Goal: Transaction & Acquisition: Purchase product/service

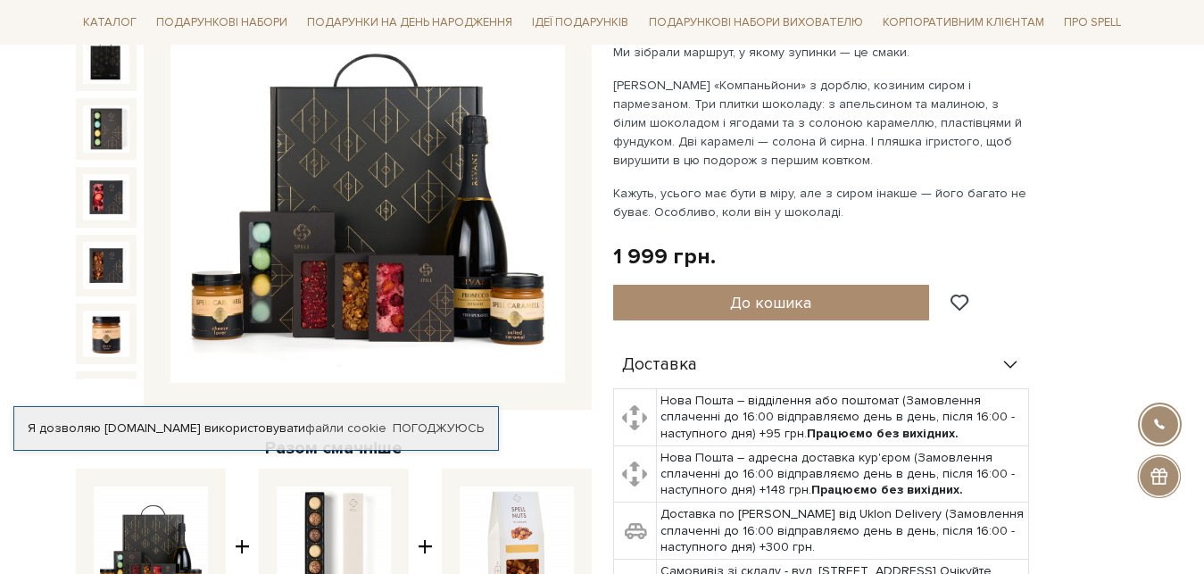
scroll to position [546, 0]
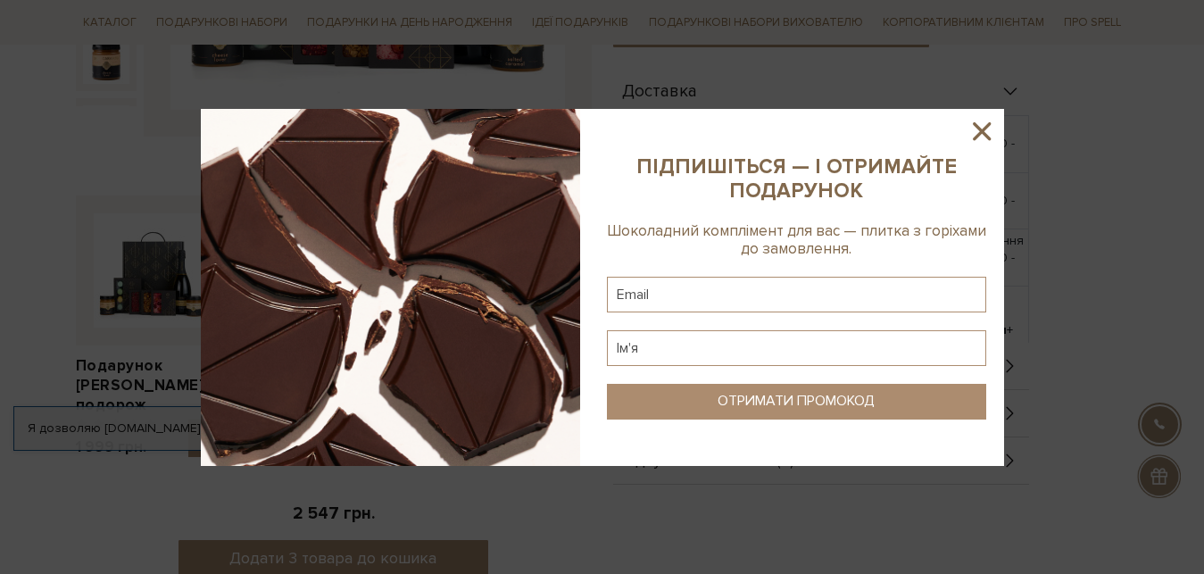
click at [994, 123] on icon at bounding box center [982, 131] width 30 height 30
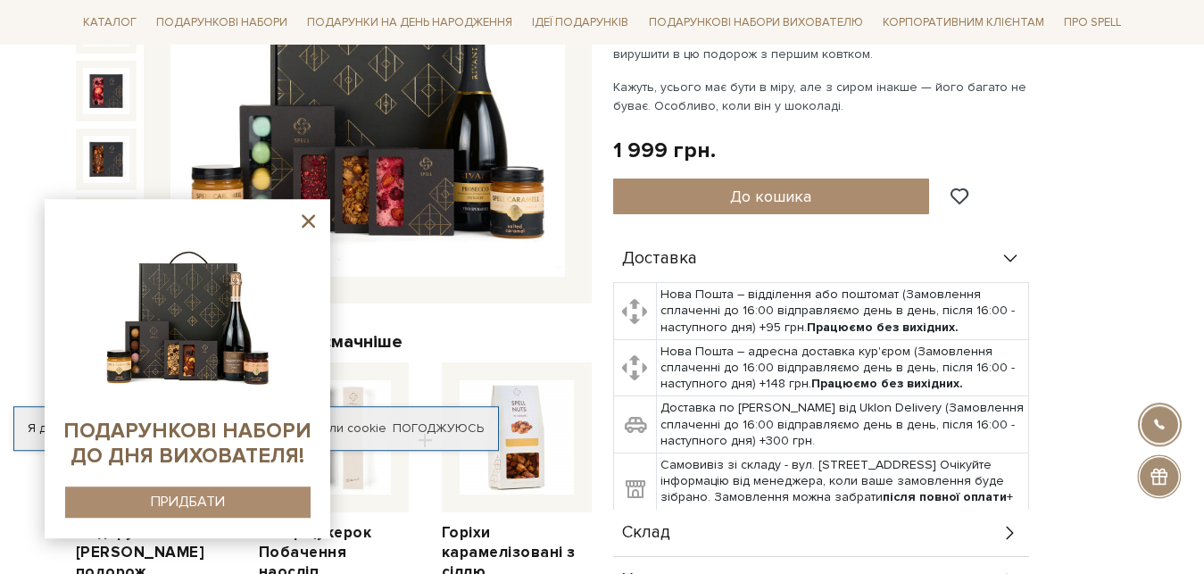
scroll to position [364, 0]
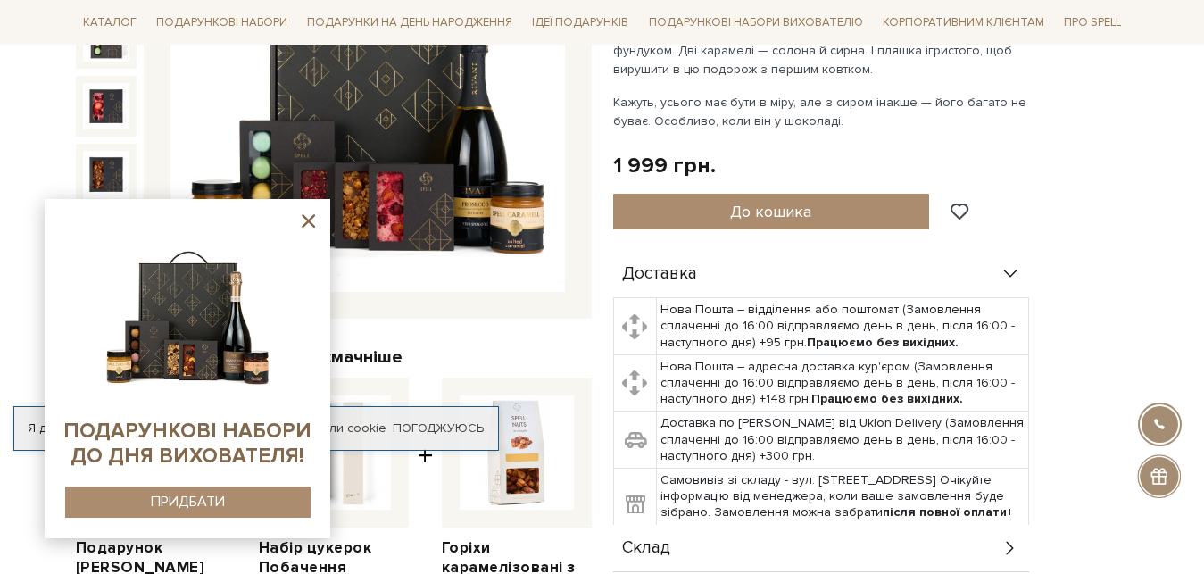
click at [310, 221] on icon at bounding box center [308, 220] width 13 height 13
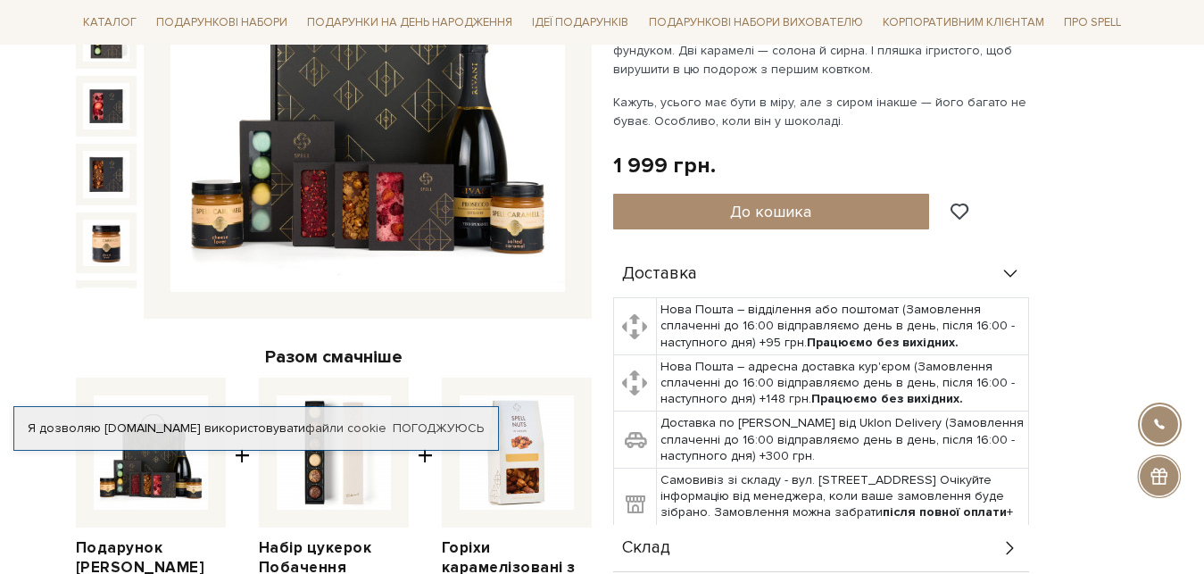
scroll to position [0, 0]
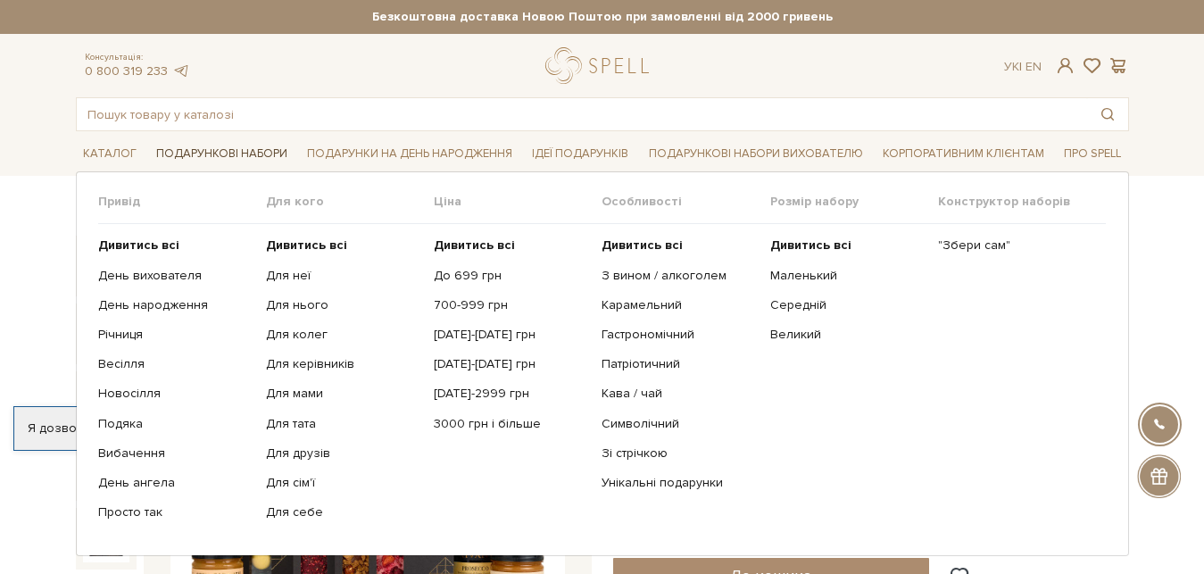
click at [213, 154] on link "Подарункові набори" at bounding box center [222, 154] width 146 height 28
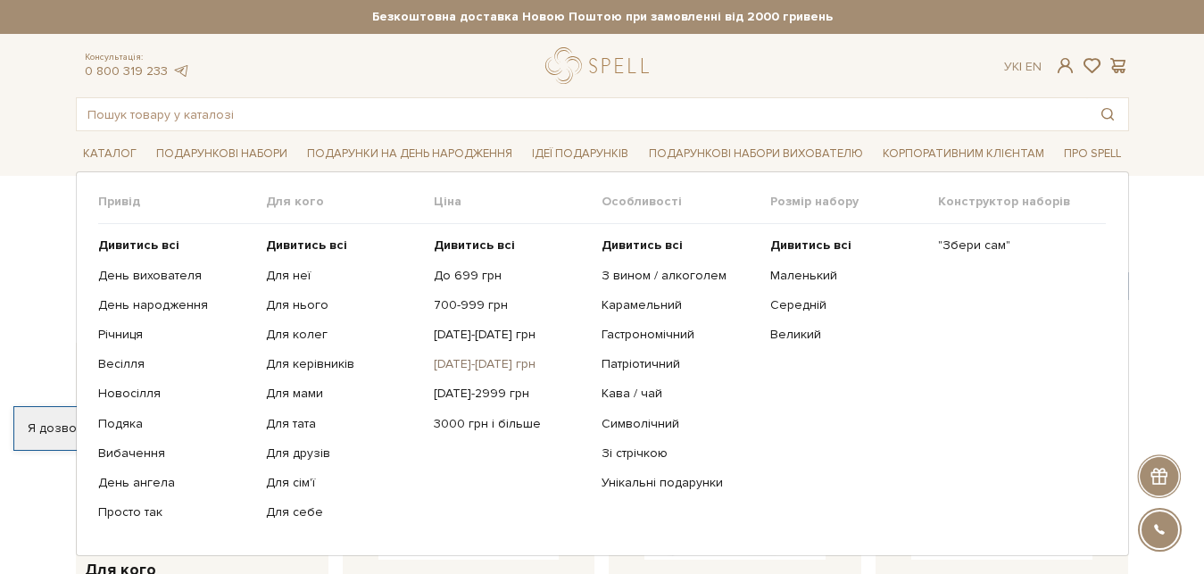
click at [477, 368] on link "[DATE]-[DATE] грн" at bounding box center [511, 364] width 154 height 16
click at [464, 390] on link "[DATE]-2999 грн" at bounding box center [511, 394] width 154 height 16
click at [121, 272] on link "День вихователя" at bounding box center [175, 276] width 154 height 16
click at [637, 332] on link "Гастрономічний" at bounding box center [679, 335] width 154 height 16
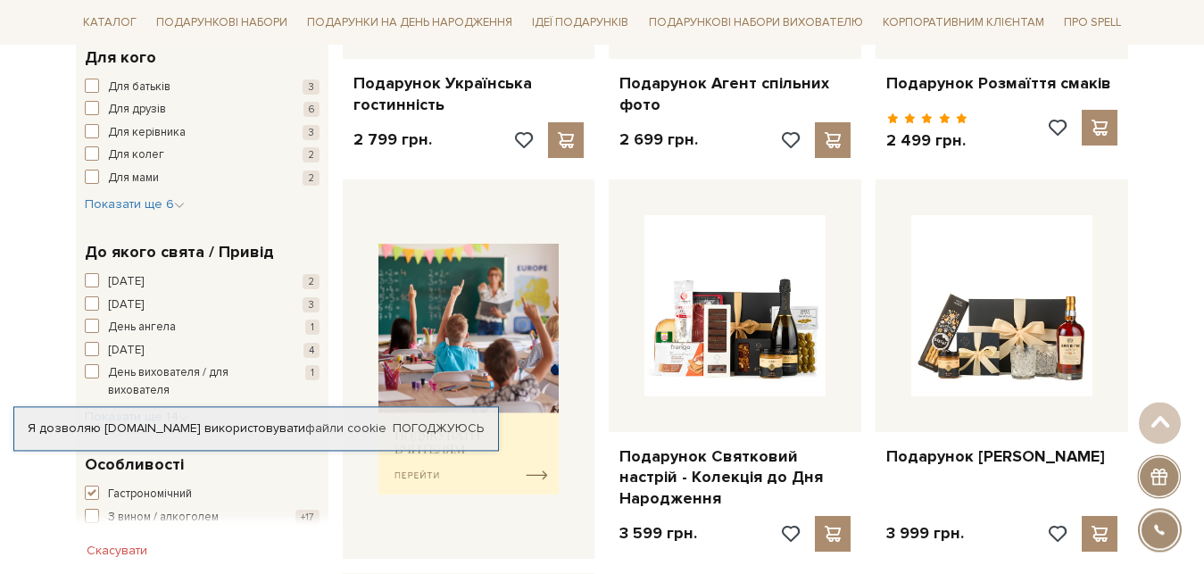
scroll to position [289, 0]
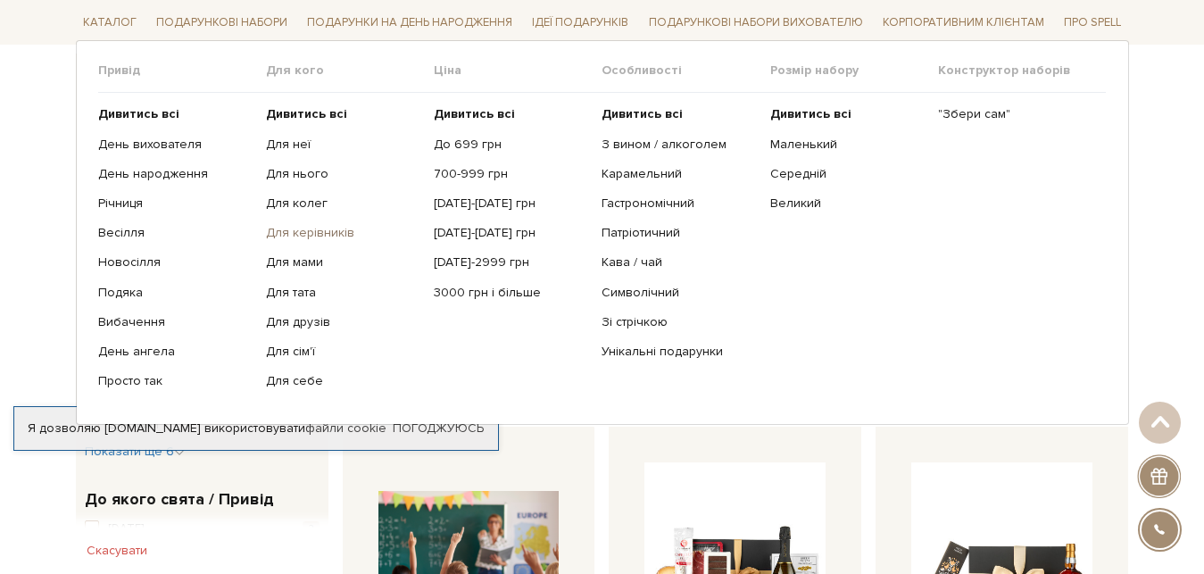
click at [292, 238] on link "Для керівників" at bounding box center [343, 233] width 154 height 16
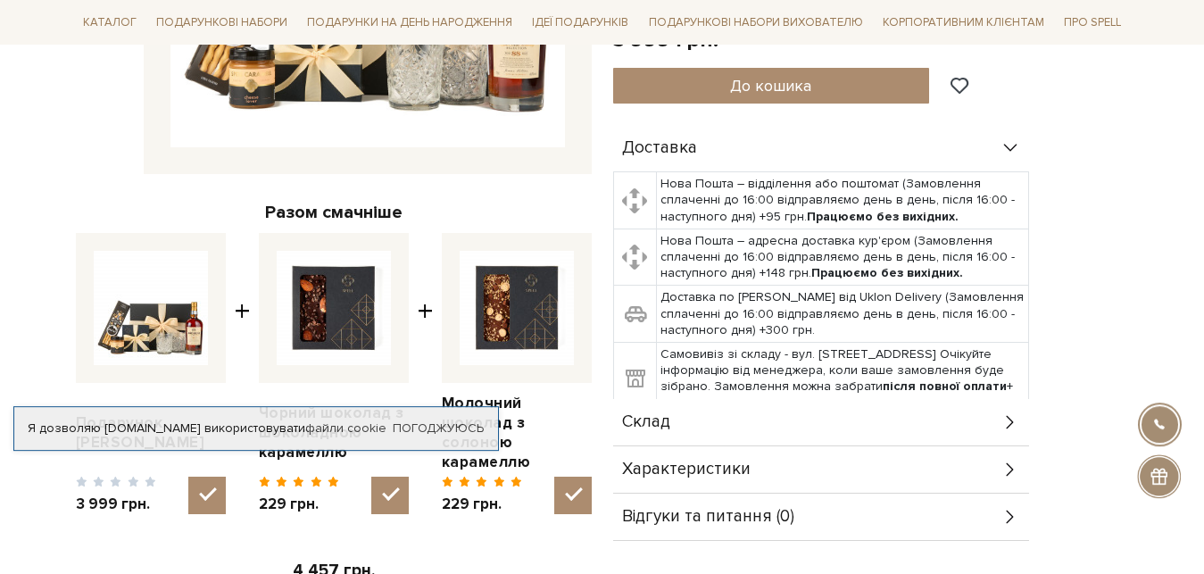
scroll to position [563, 0]
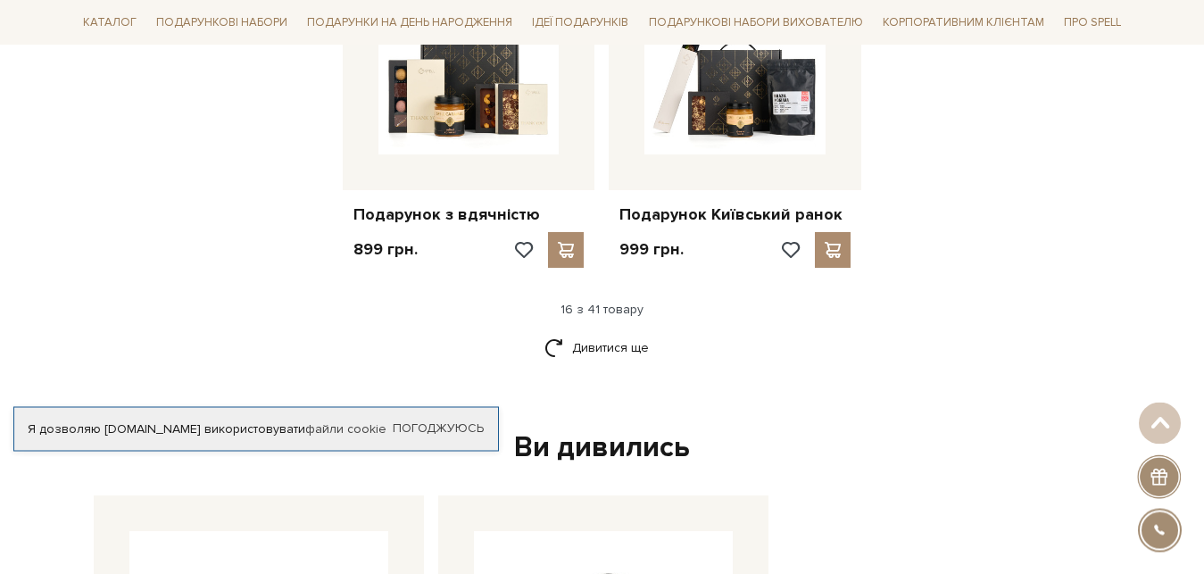
scroll to position [2293, 0]
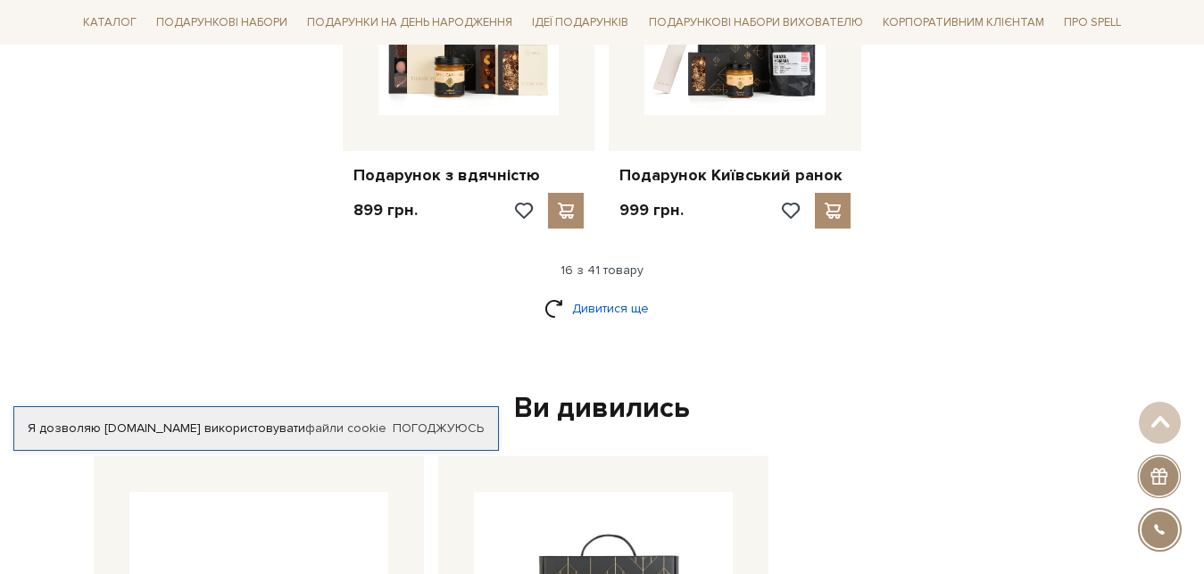
click at [585, 293] on link "Дивитися ще" at bounding box center [603, 308] width 116 height 31
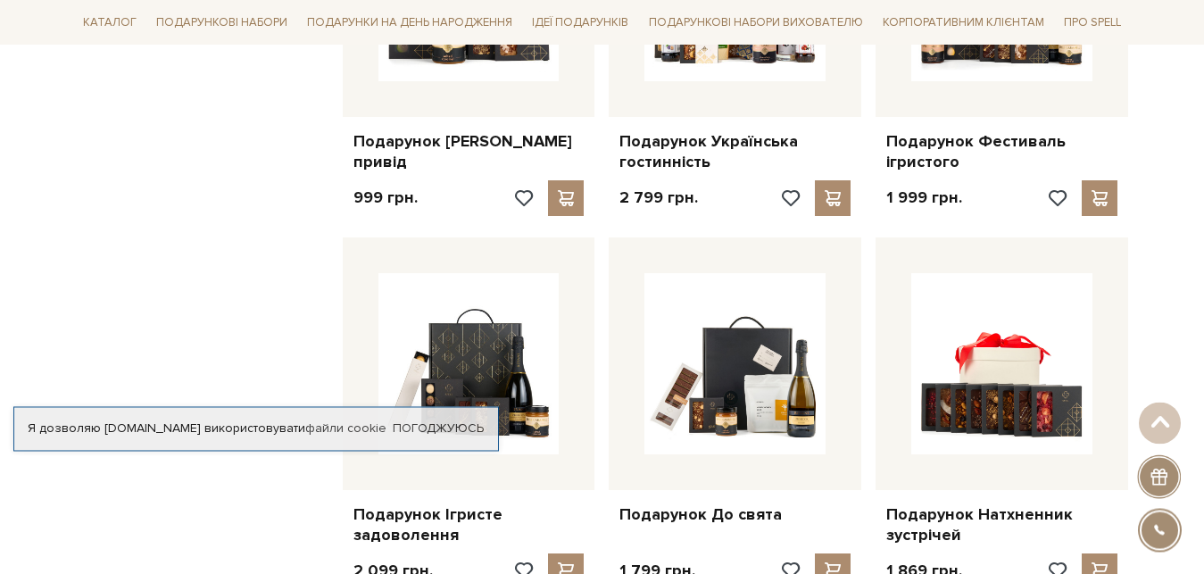
scroll to position [3386, 0]
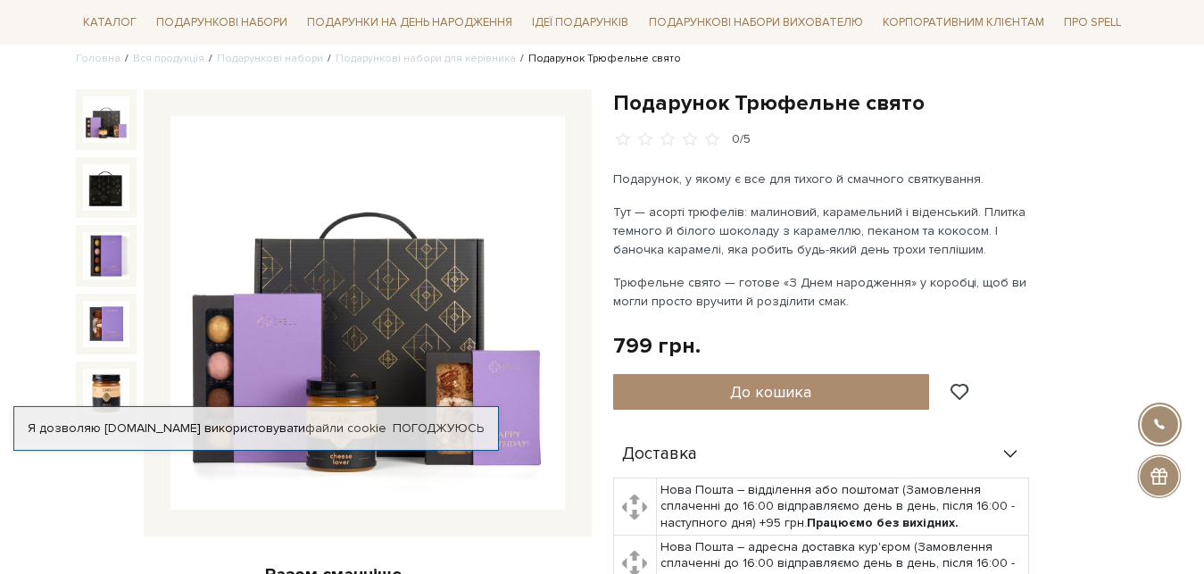
scroll to position [182, 0]
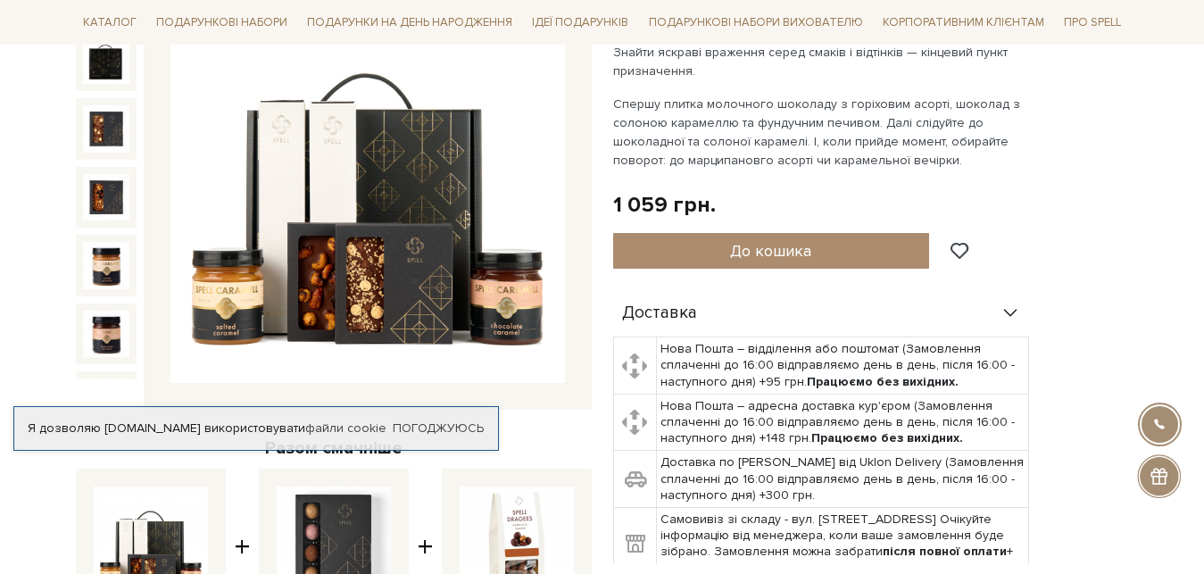
scroll to position [182, 0]
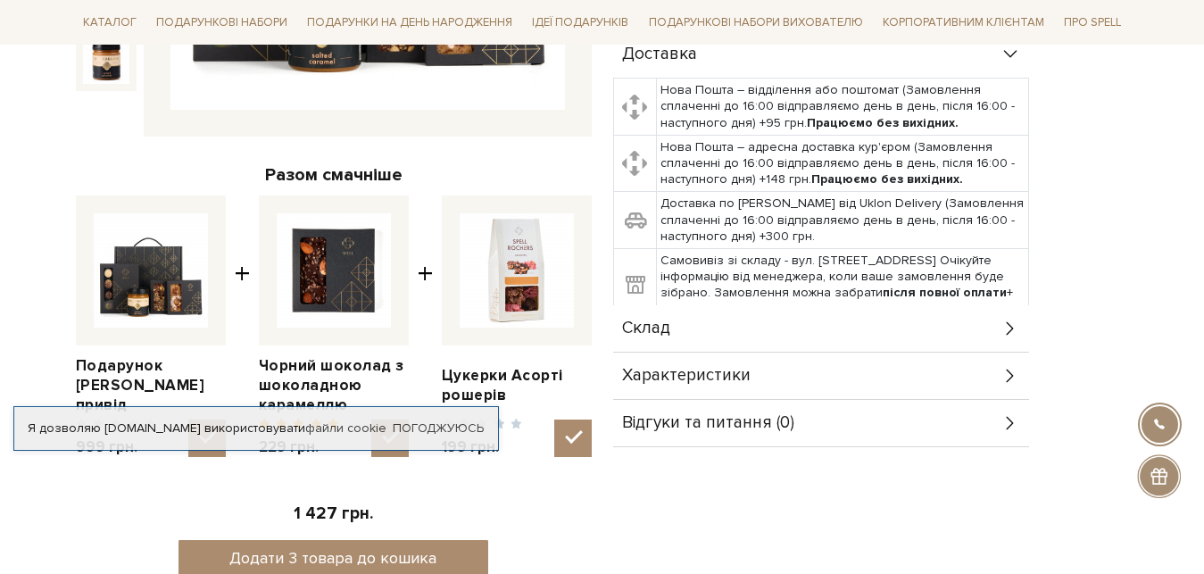
scroll to position [182, 0]
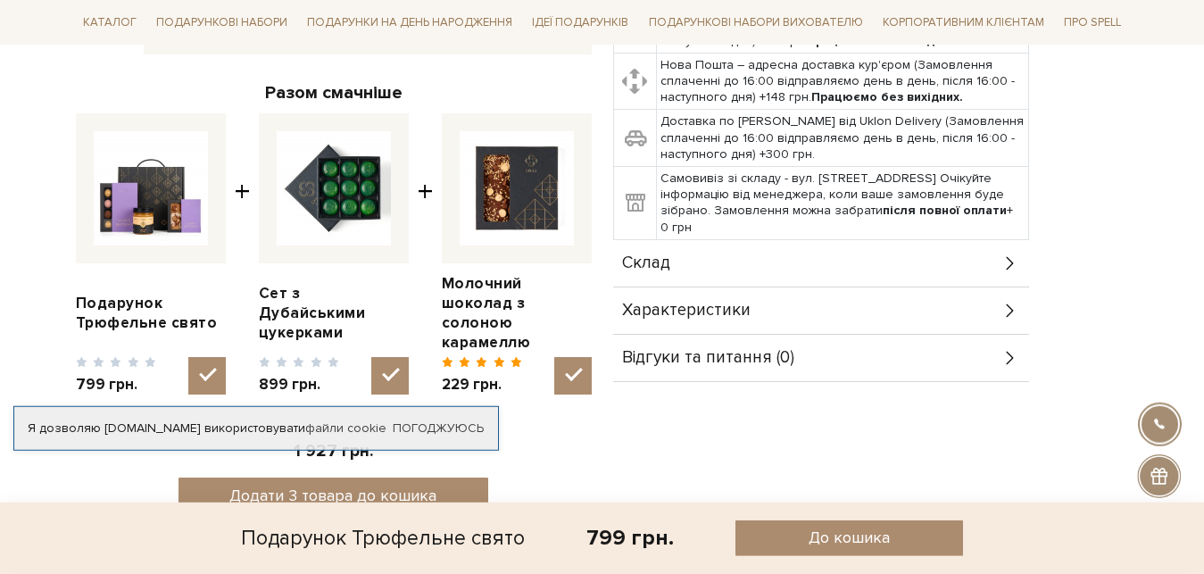
scroll to position [654, 0]
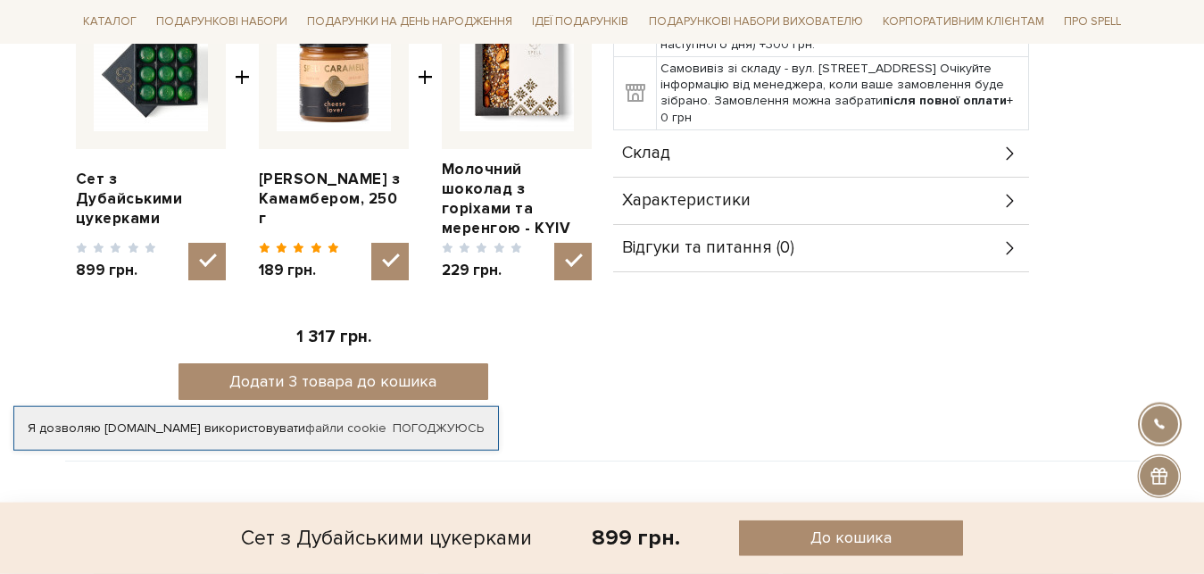
scroll to position [745, 0]
